Goal: Information Seeking & Learning: Understand process/instructions

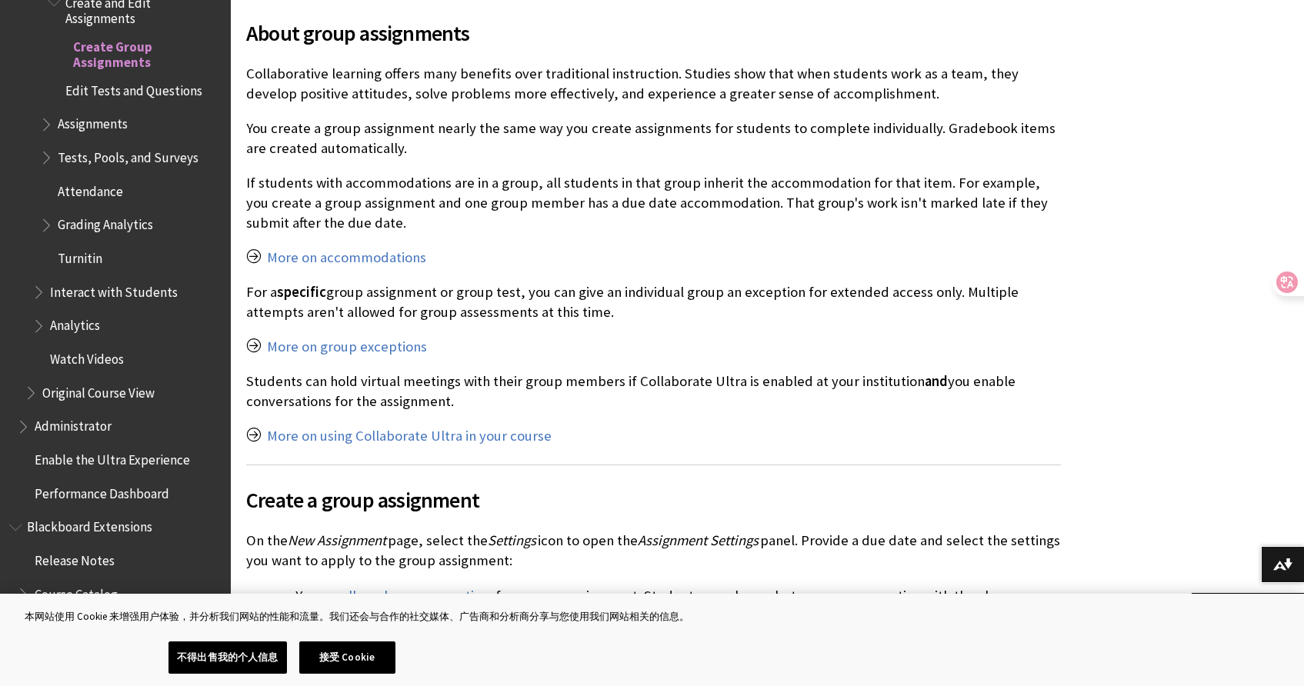
click at [367, 255] on link "More on accommodations" at bounding box center [346, 257] width 159 height 18
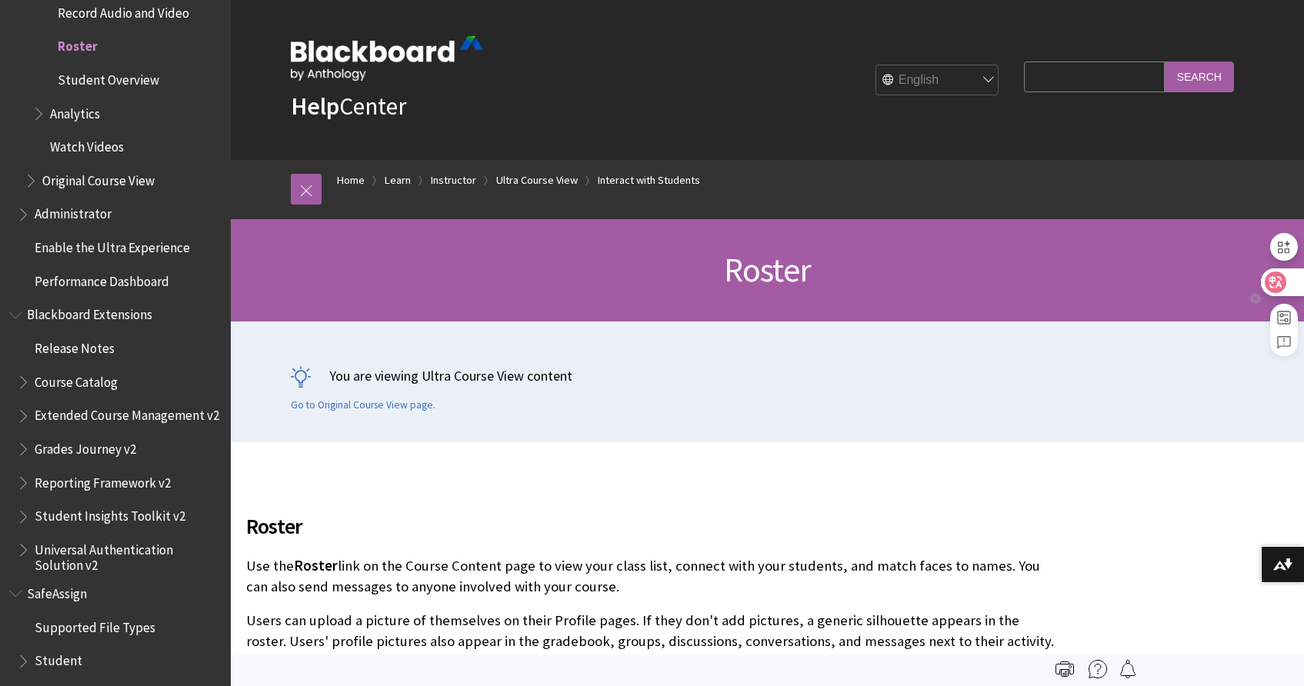
click at [1294, 282] on div at bounding box center [1282, 282] width 42 height 28
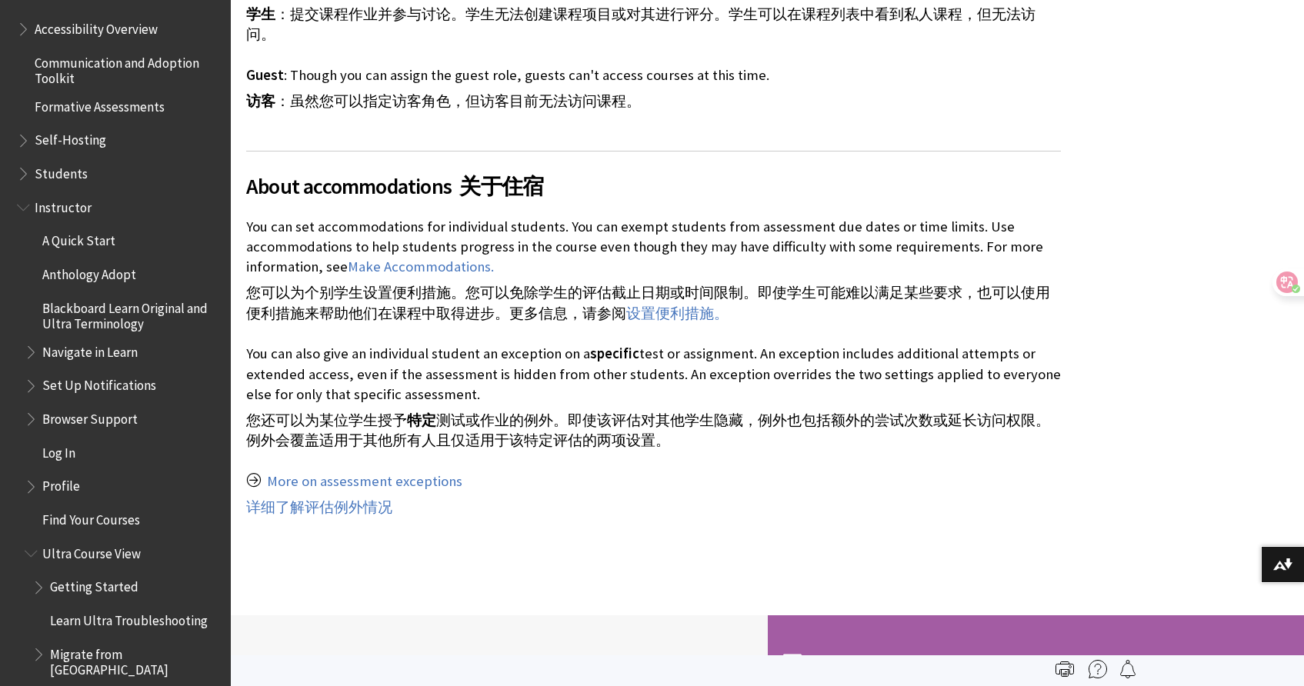
scroll to position [6997, 0]
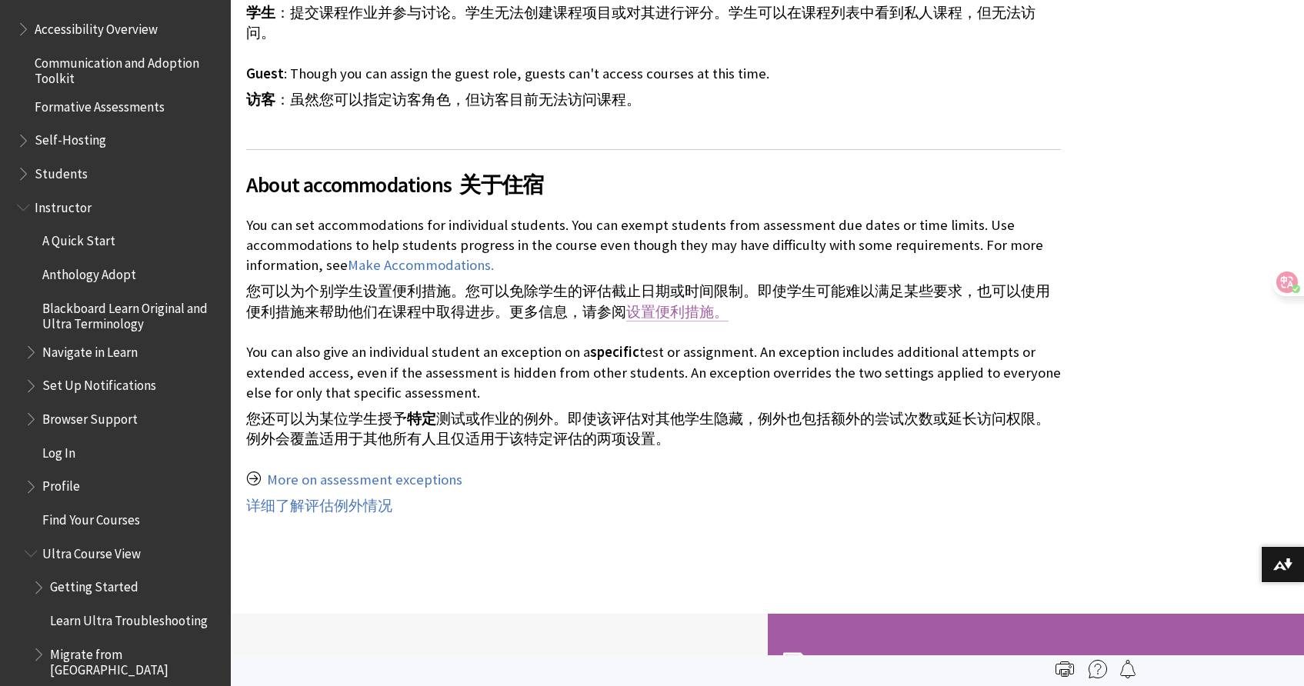
click at [647, 303] on link "设置便利措施。" at bounding box center [677, 312] width 102 height 18
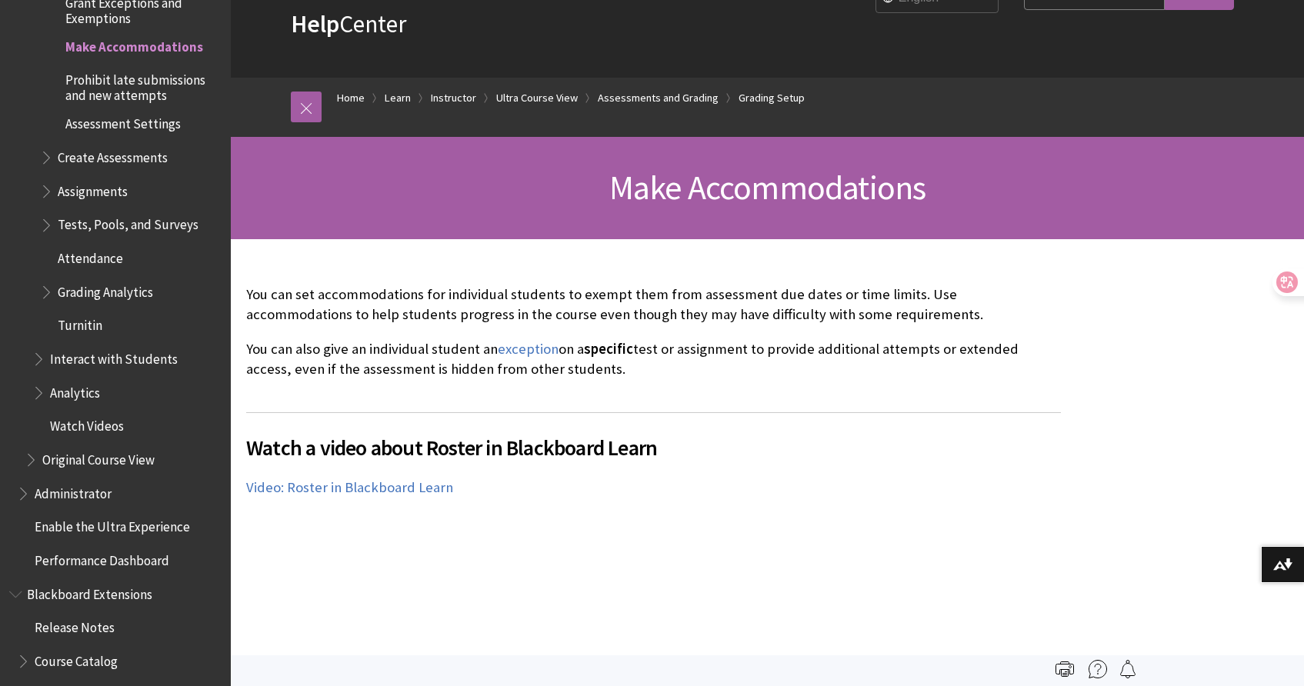
scroll to position [79, 0]
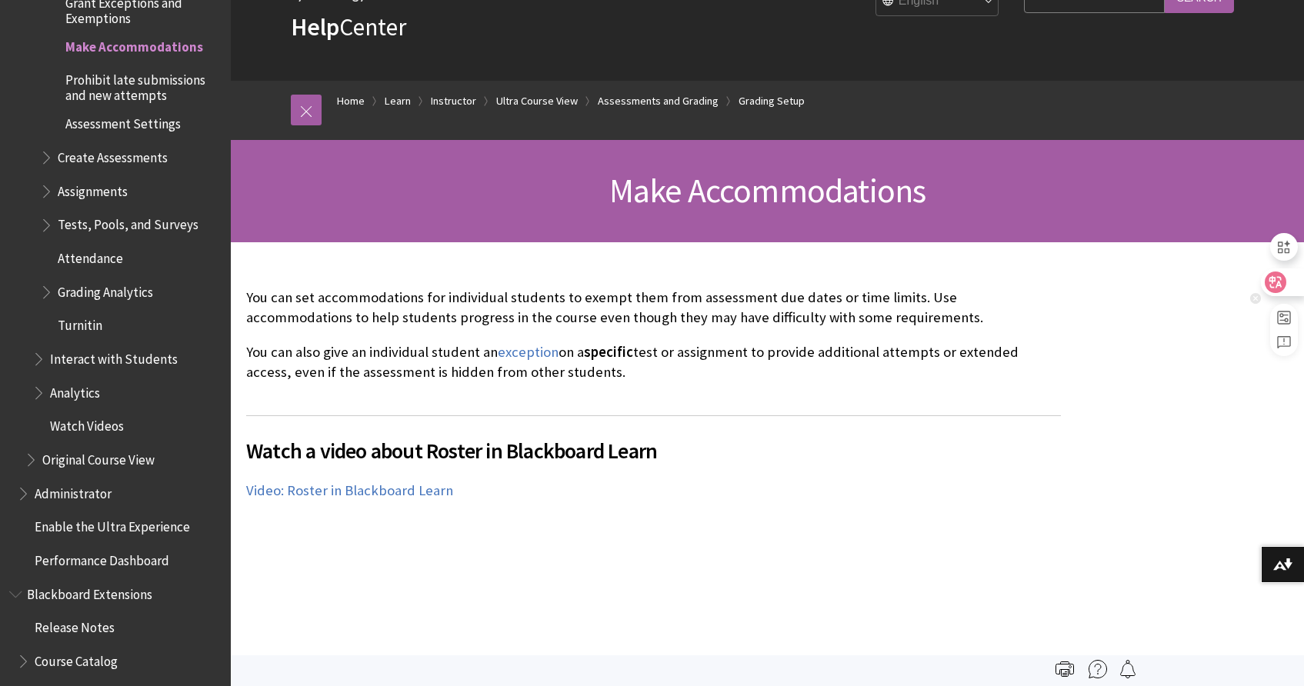
click at [1297, 285] on div at bounding box center [1282, 282] width 42 height 28
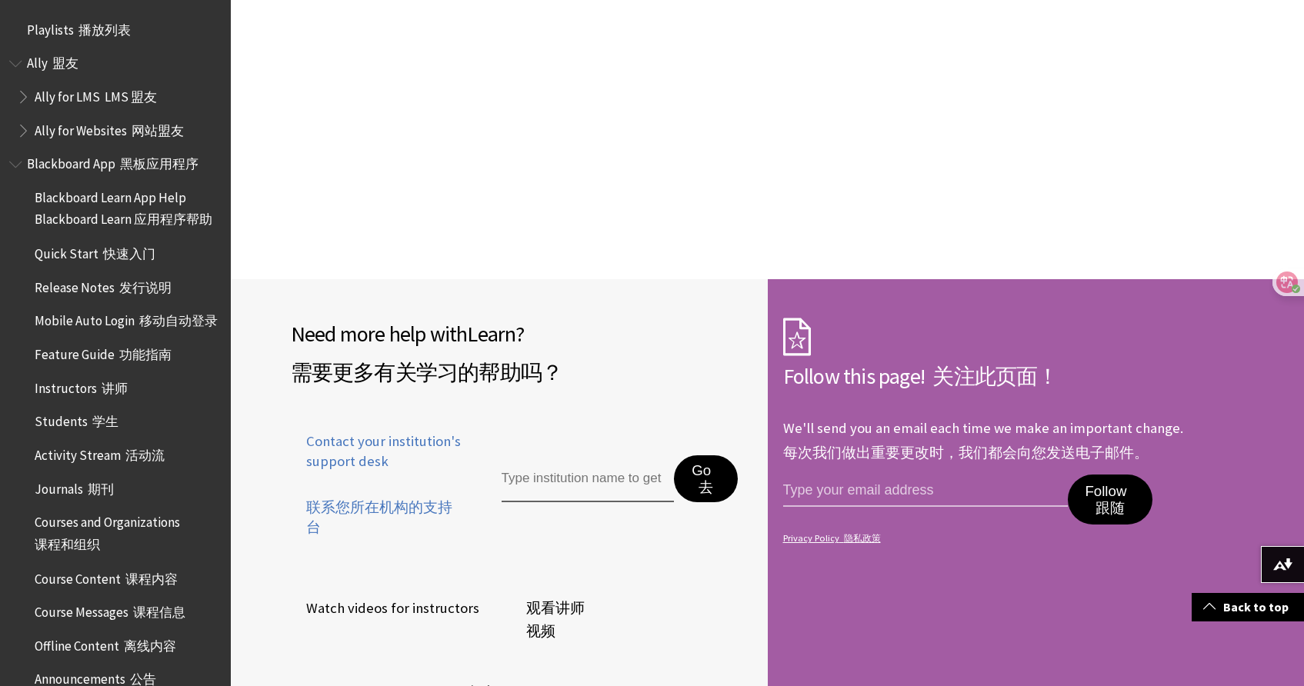
scroll to position [6094, 0]
